Goal: Information Seeking & Learning: Learn about a topic

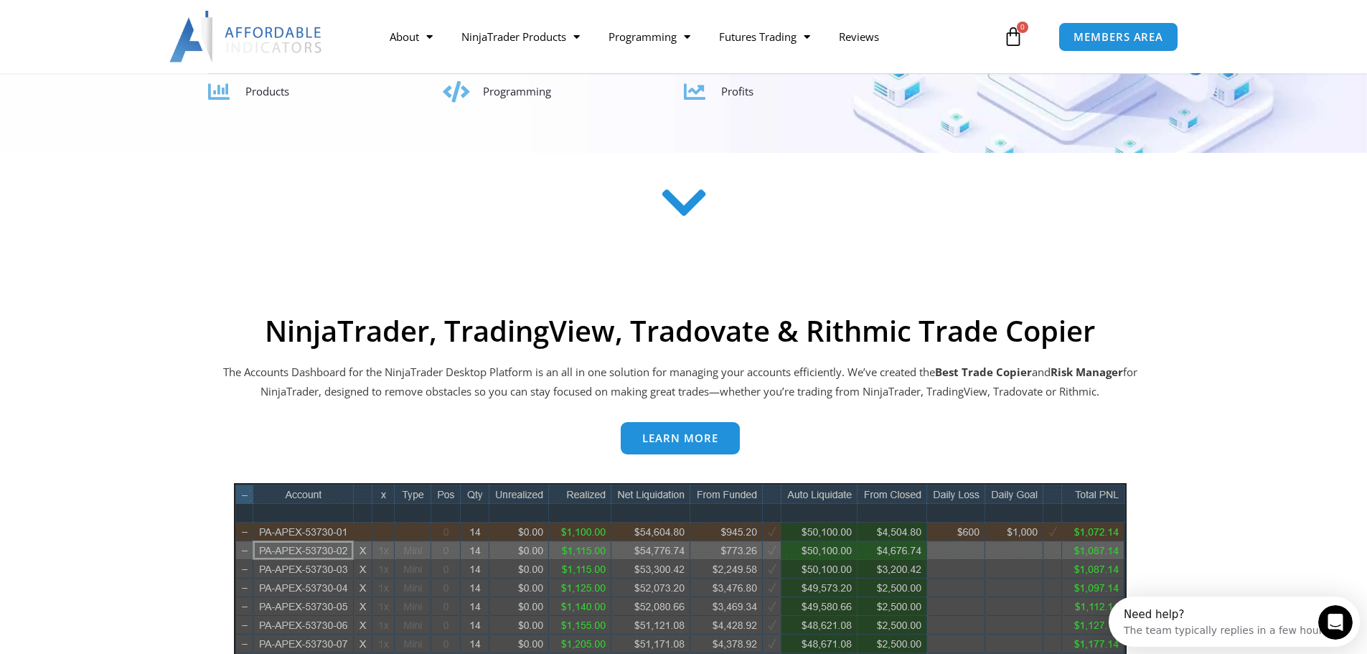
scroll to position [431, 0]
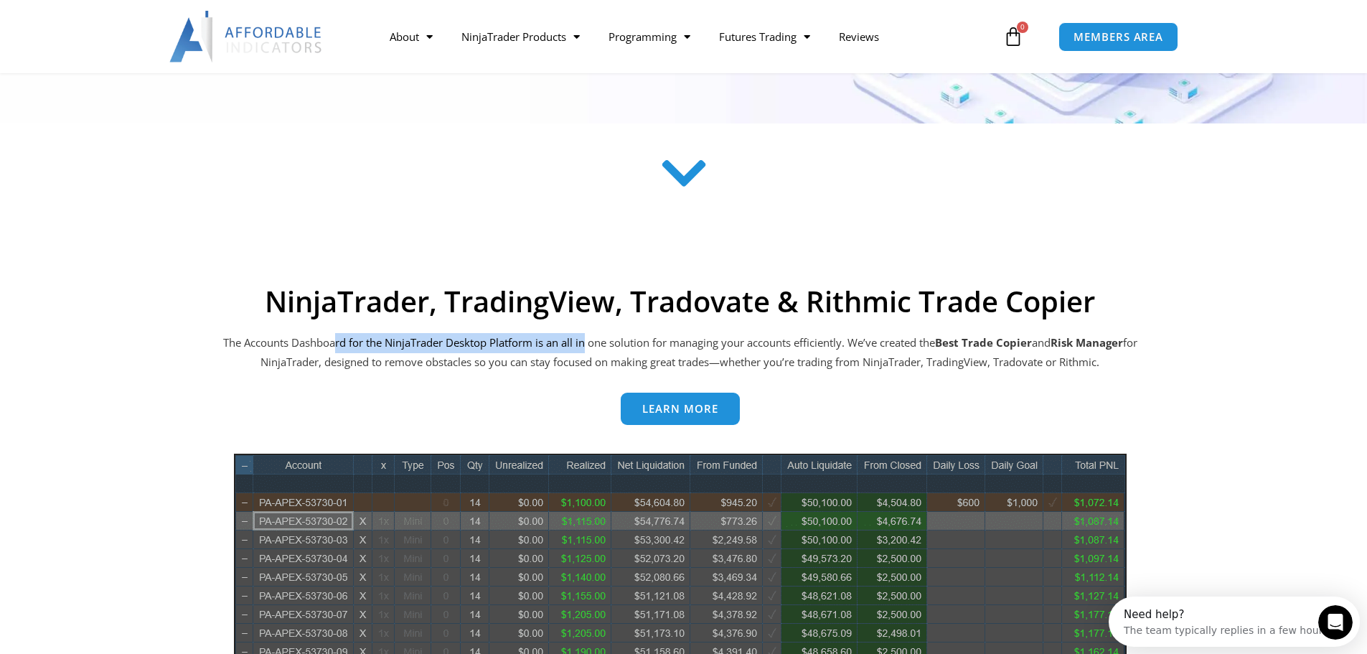
drag, startPoint x: 565, startPoint y: 335, endPoint x: 590, endPoint y: 336, distance: 25.1
click at [590, 336] on p "The Accounts Dashboard for the NinjaTrader Desktop Platform is an all in one so…" at bounding box center [680, 353] width 919 height 40
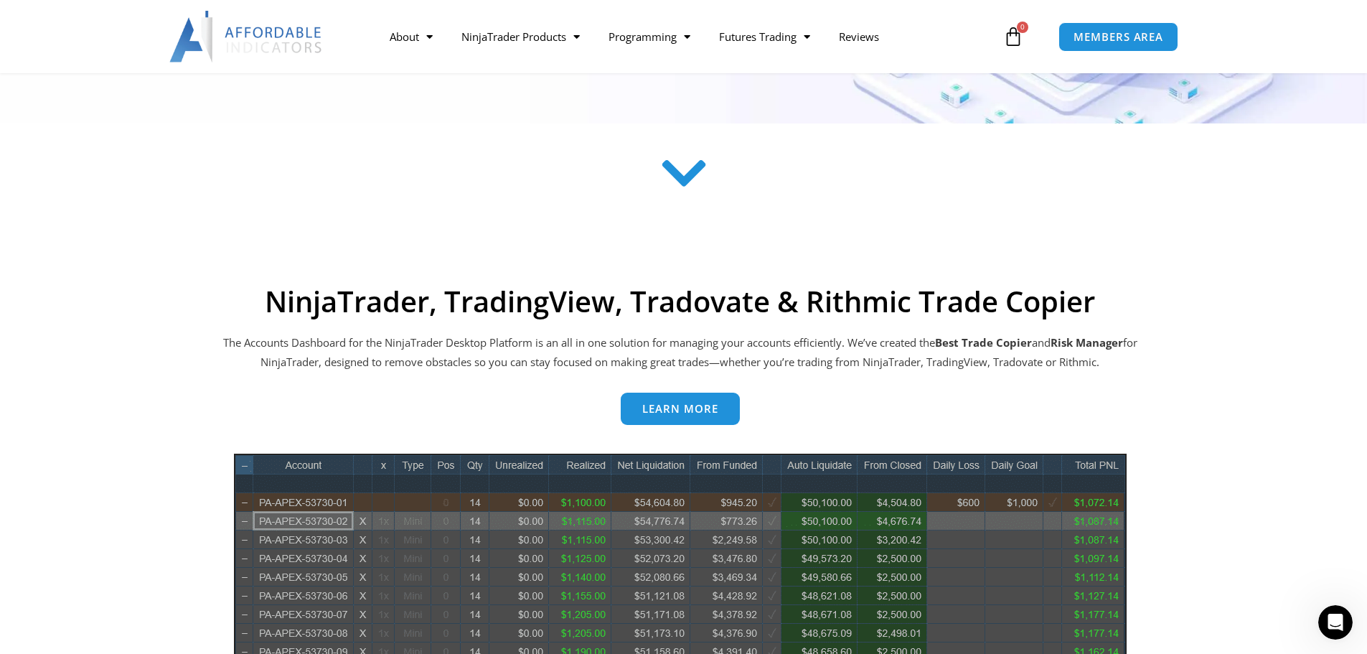
drag, startPoint x: 1047, startPoint y: 339, endPoint x: 945, endPoint y: 341, distance: 102.6
click at [945, 341] on p "The Accounts Dashboard for the NinjaTrader Desktop Platform is an all in one so…" at bounding box center [680, 353] width 919 height 40
click at [944, 341] on p "The Accounts Dashboard for the NinjaTrader Desktop Platform is an all in one so…" at bounding box center [680, 353] width 919 height 40
drag, startPoint x: 852, startPoint y: 342, endPoint x: 1174, endPoint y: 358, distance: 322.7
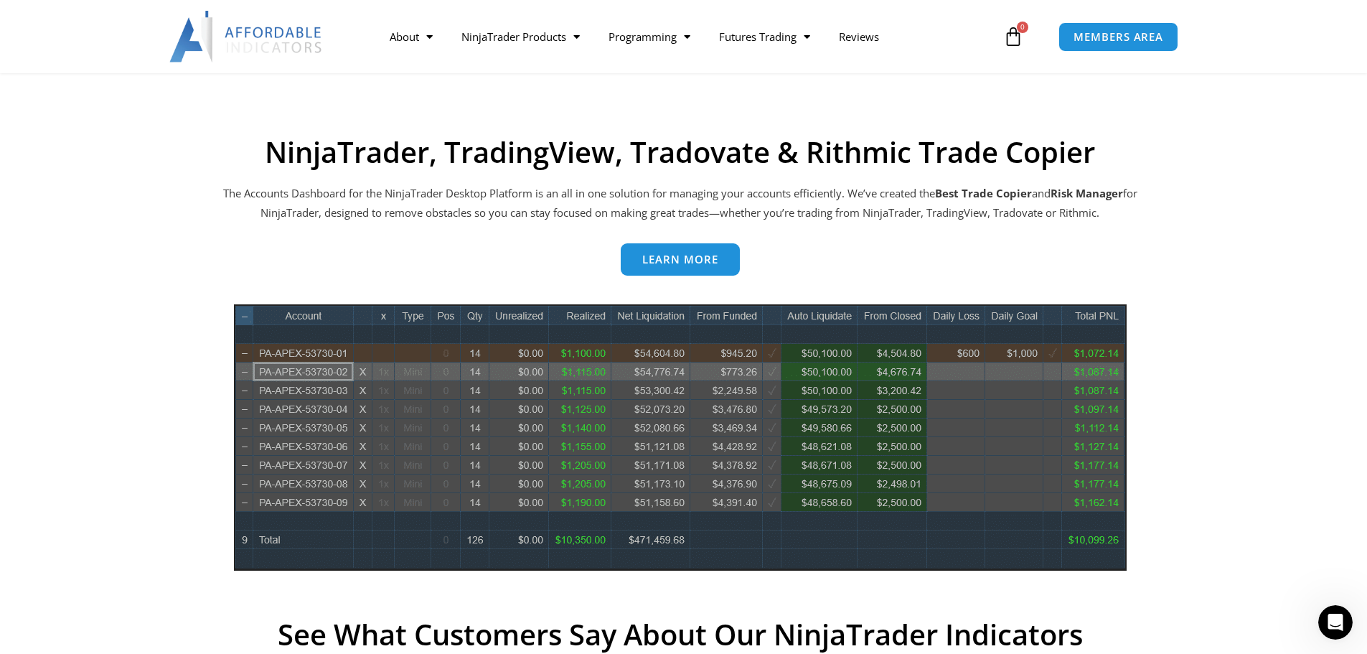
scroll to position [574, 0]
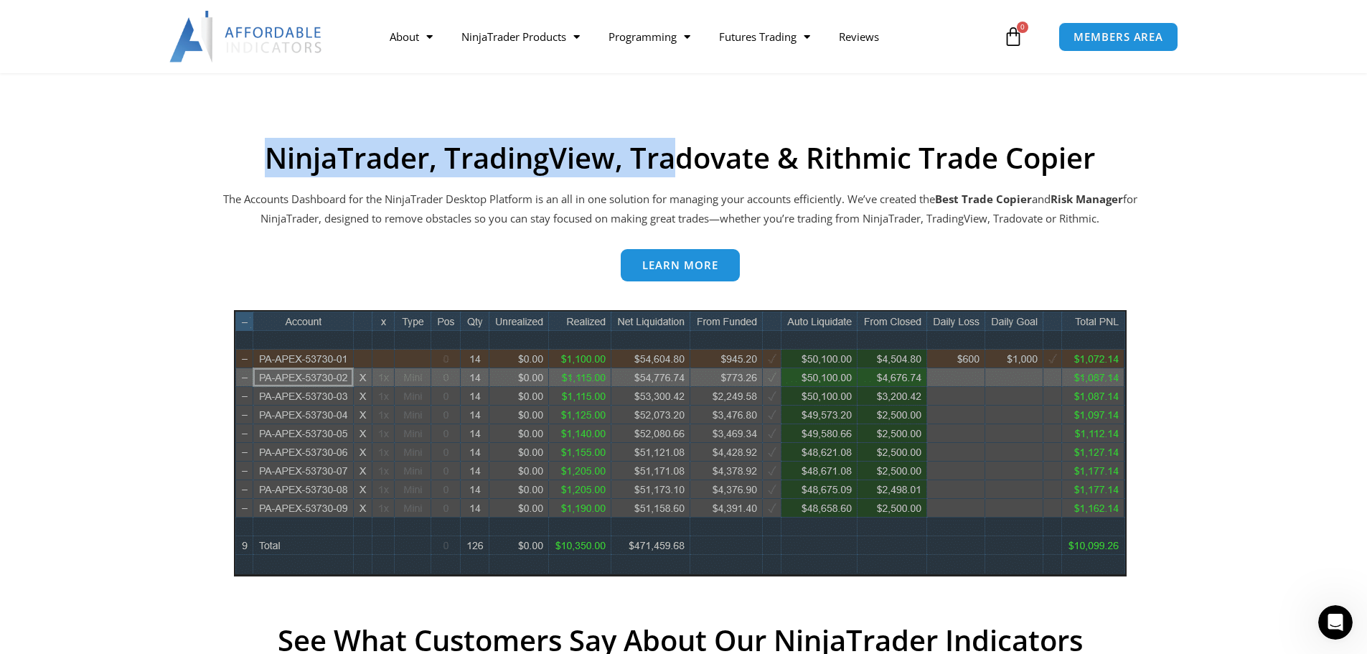
drag, startPoint x: 245, startPoint y: 169, endPoint x: 672, endPoint y: 169, distance: 426.3
click at [672, 169] on h2 "NinjaTrader, TradingView, Tradovate & Rithmic Trade Copier" at bounding box center [680, 158] width 919 height 34
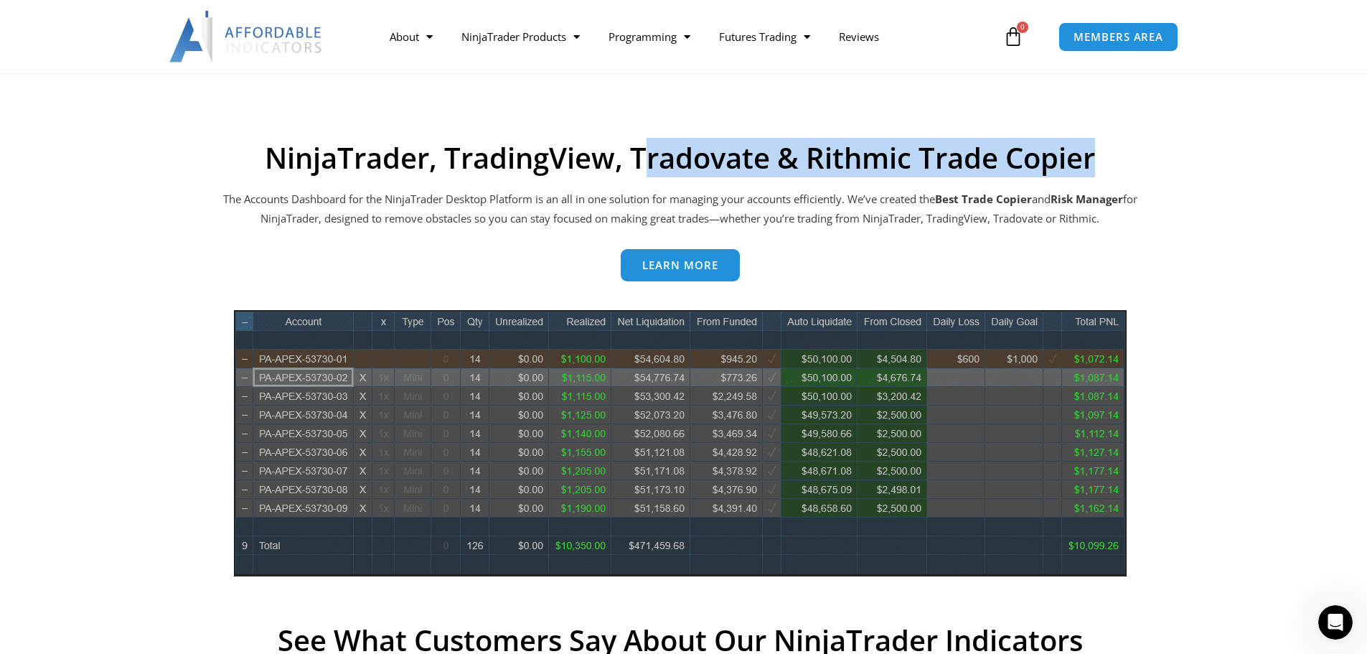
drag, startPoint x: 660, startPoint y: 159, endPoint x: 1112, endPoint y: 165, distance: 452.2
click at [1112, 165] on h2 "NinjaTrader, TradingView, Tradovate & Rithmic Trade Copier" at bounding box center [680, 158] width 919 height 34
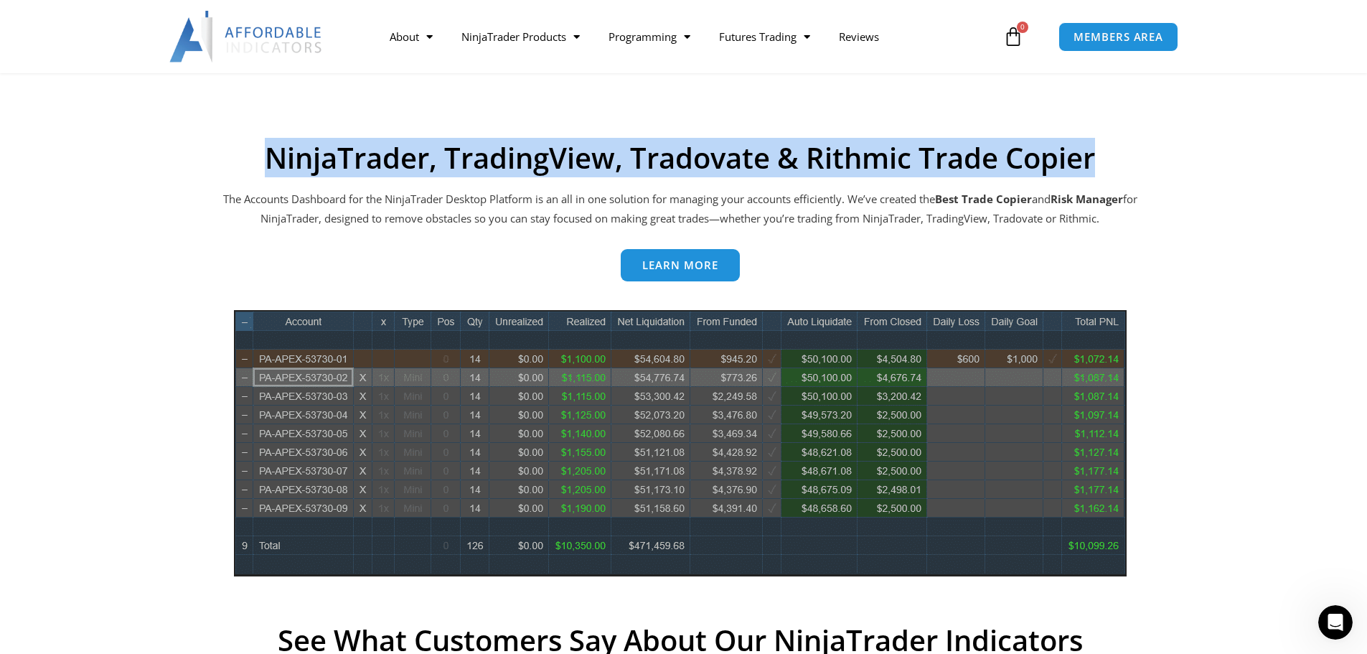
drag, startPoint x: 1147, startPoint y: 165, endPoint x: 197, endPoint y: 153, distance: 950.4
click at [197, 153] on section "NinjaTrader, TradingView, Tradovate & Rithmic Trade Copier The Accounts Dashboa…" at bounding box center [680, 568] width 1127 height 854
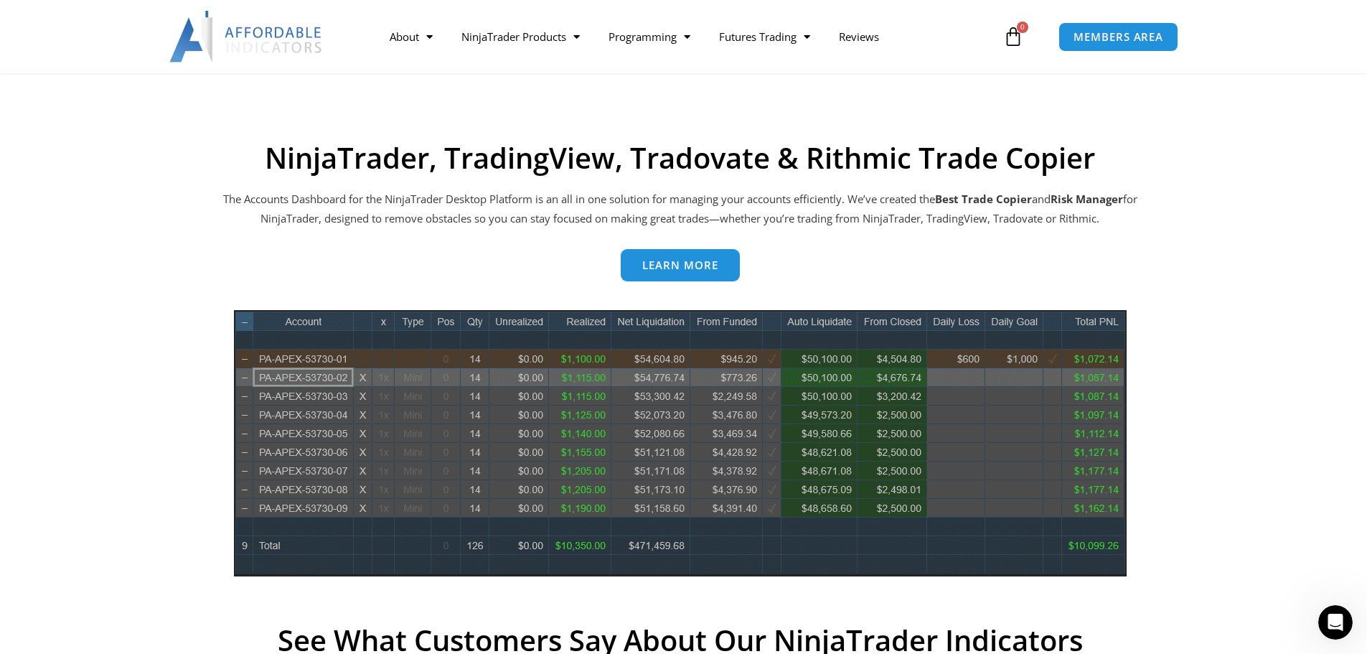
click at [183, 151] on section "NinjaTrader, TradingView, Tradovate & Rithmic Trade Copier The Accounts Dashboa…" at bounding box center [680, 568] width 1127 height 854
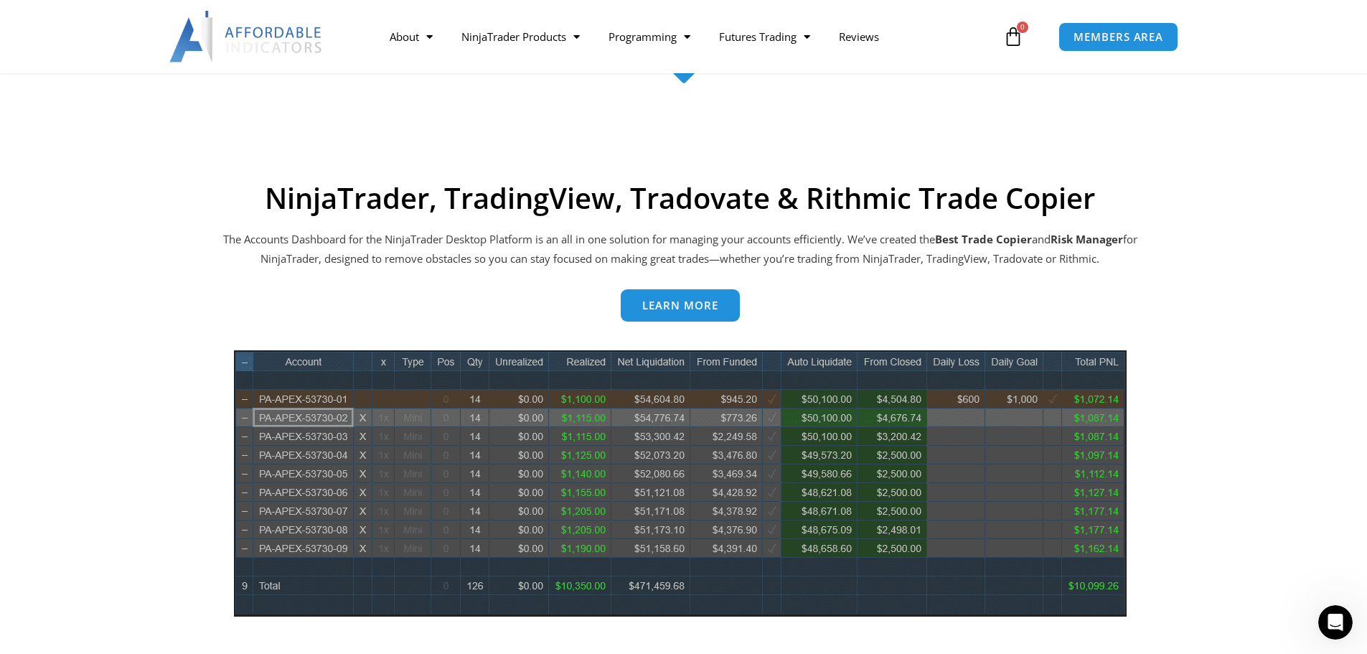
scroll to position [502, 0]
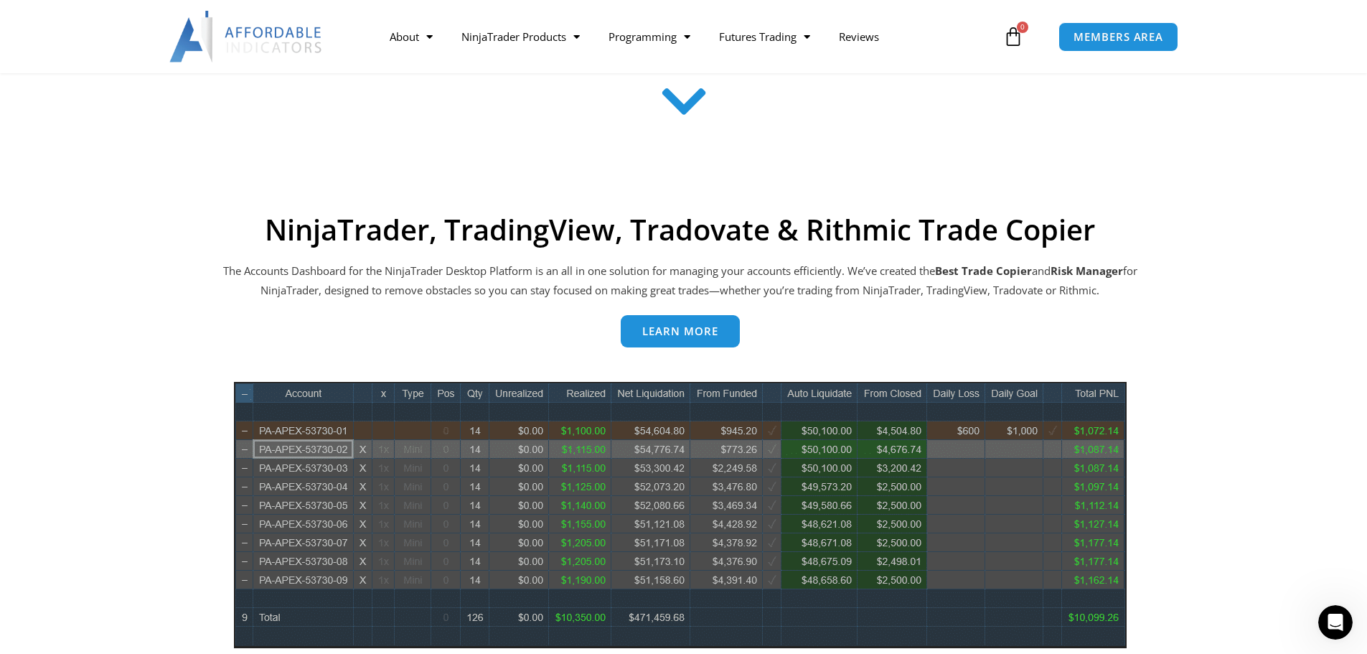
click at [688, 331] on span "Learn more" at bounding box center [680, 331] width 76 height 11
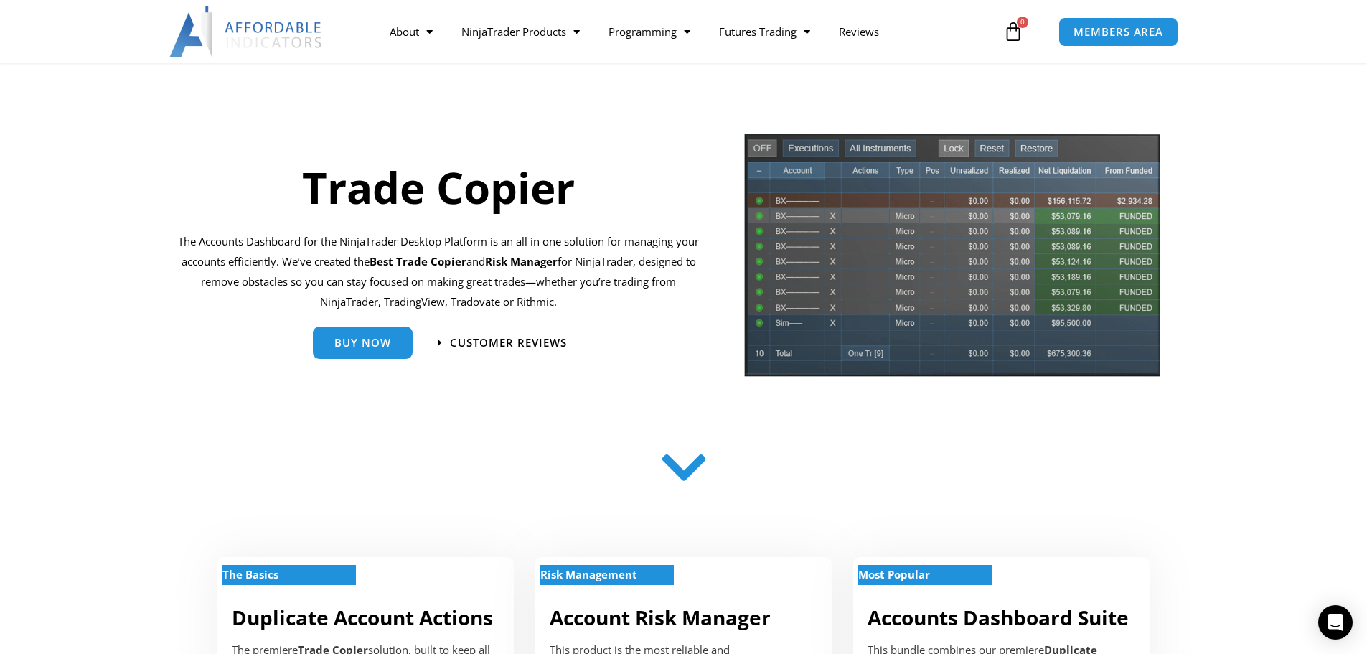
scroll to position [72, 0]
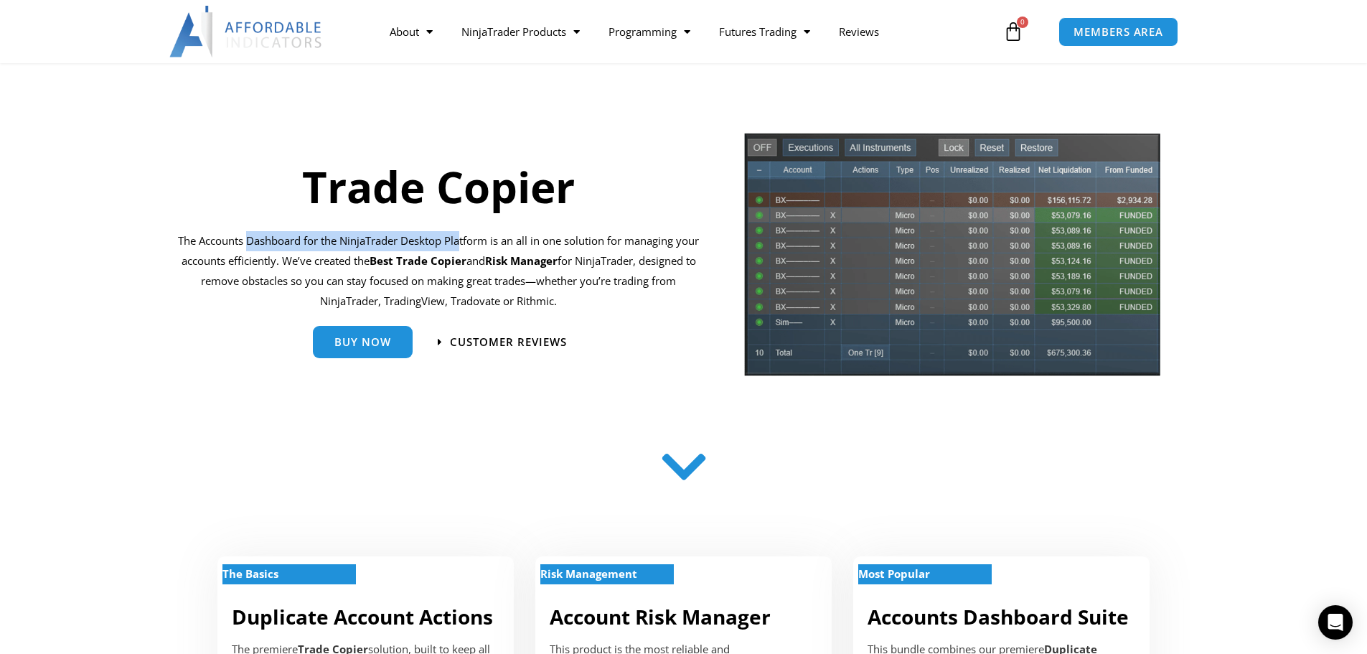
drag, startPoint x: 267, startPoint y: 240, endPoint x: 486, endPoint y: 235, distance: 219.0
click at [478, 236] on p "The Accounts Dashboard for the NinjaTrader Desktop Platform is an all in one so…" at bounding box center [439, 271] width 522 height 80
click at [486, 235] on p "The Accounts Dashboard for the NinjaTrader Desktop Platform is an all in one so…" at bounding box center [439, 271] width 522 height 80
drag, startPoint x: 505, startPoint y: 255, endPoint x: 408, endPoint y: 262, distance: 97.9
click at [416, 262] on p "The Accounts Dashboard for the NinjaTrader Desktop Platform is an all in one so…" at bounding box center [439, 271] width 522 height 80
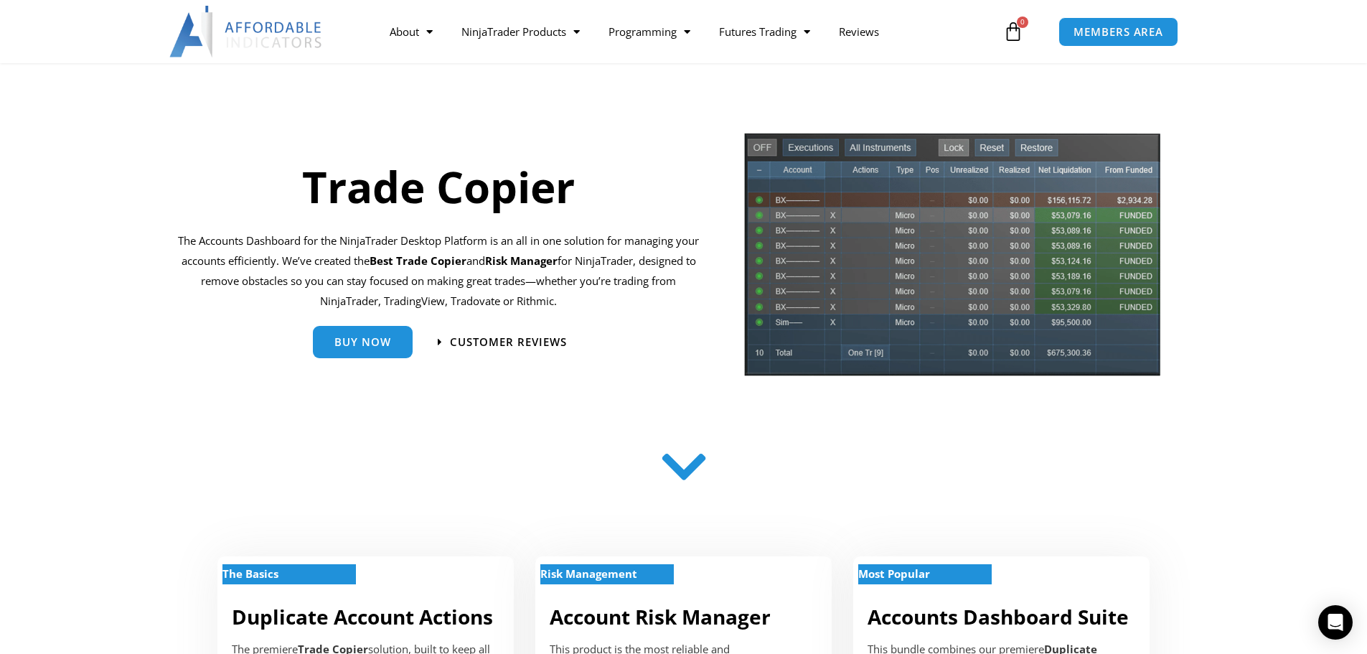
click at [408, 262] on p "The Accounts Dashboard for the NinjaTrader Desktop Platform is an all in one so…" at bounding box center [439, 271] width 522 height 80
drag, startPoint x: 395, startPoint y: 260, endPoint x: 599, endPoint y: 260, distance: 204.6
click at [586, 259] on p "The Accounts Dashboard for the NinjaTrader Desktop Platform is an all in one so…" at bounding box center [439, 271] width 522 height 80
click at [558, 261] on strong "Risk Manager" at bounding box center [521, 260] width 72 height 14
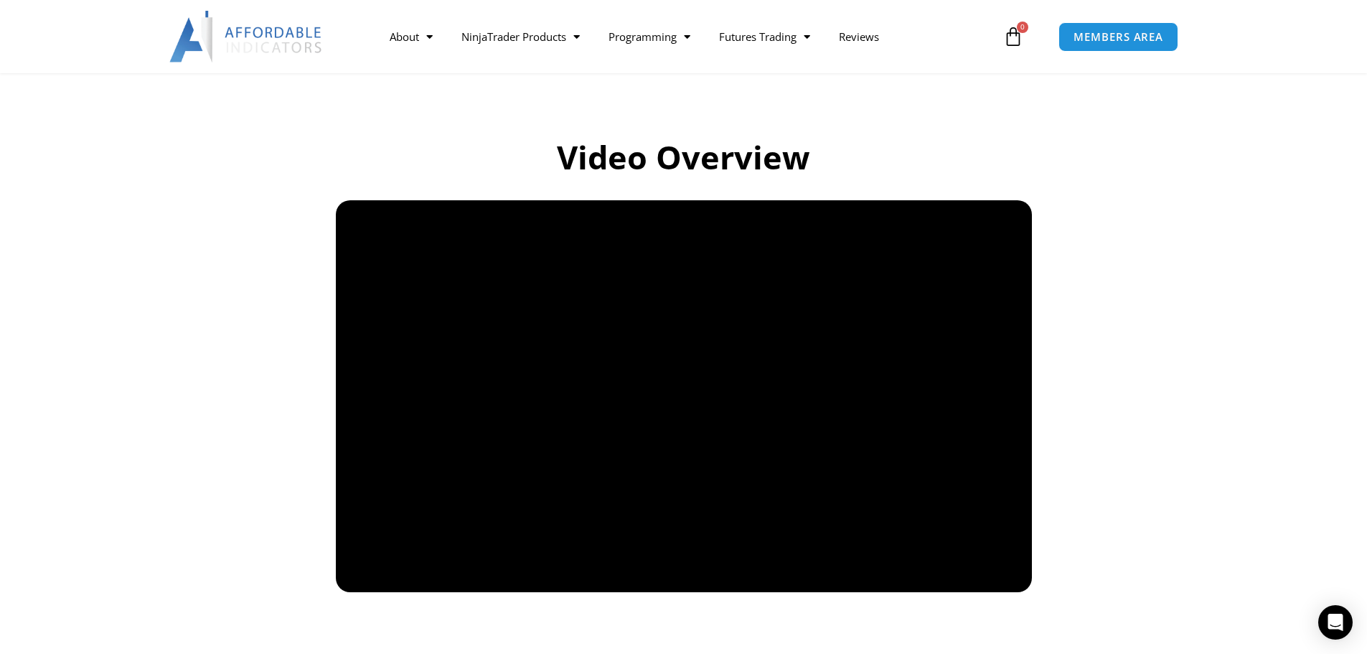
scroll to position [933, 0]
